Goal: Navigation & Orientation: Find specific page/section

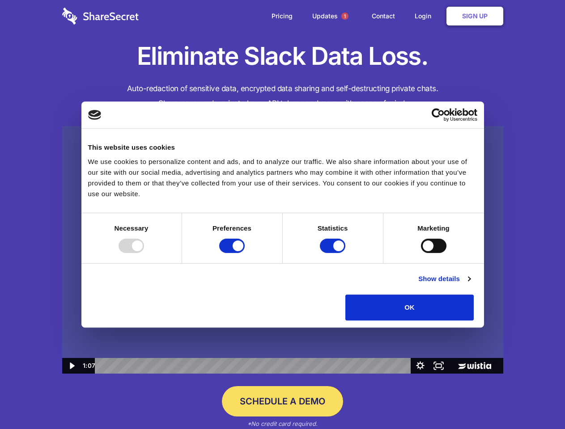
click at [282, 215] on img at bounding box center [282, 250] width 441 height 248
click at [144, 253] on div at bounding box center [131, 246] width 25 height 14
click at [245, 253] on input "Preferences" at bounding box center [231, 246] width 25 height 14
checkbox input "false"
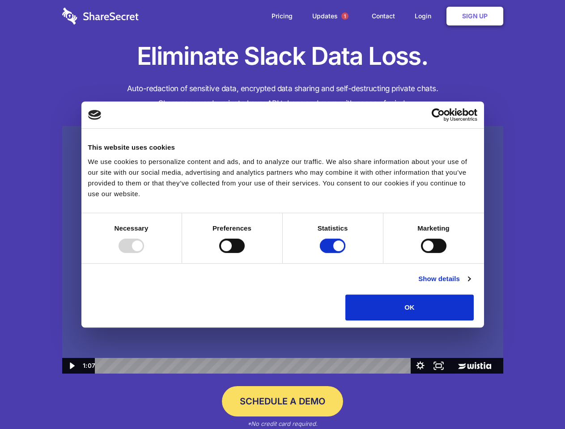
click at [334, 253] on input "Statistics" at bounding box center [332, 246] width 25 height 14
checkbox input "false"
click at [421, 253] on input "Marketing" at bounding box center [433, 246] width 25 height 14
checkbox input "true"
click at [470, 284] on link "Show details" at bounding box center [444, 279] width 52 height 11
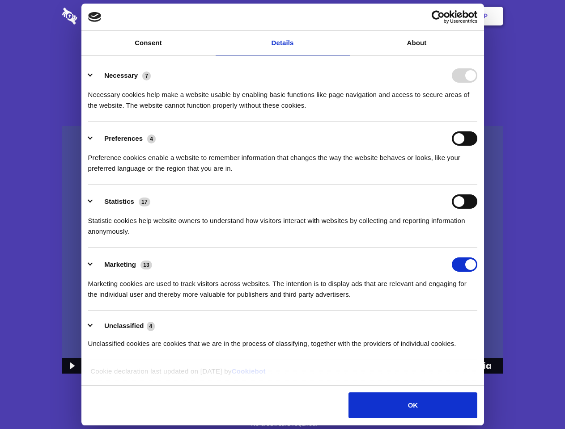
click at [494, 324] on img at bounding box center [282, 250] width 441 height 248
click at [344, 16] on span "1" at bounding box center [344, 16] width 7 height 7
